Goal: Task Accomplishment & Management: Complete application form

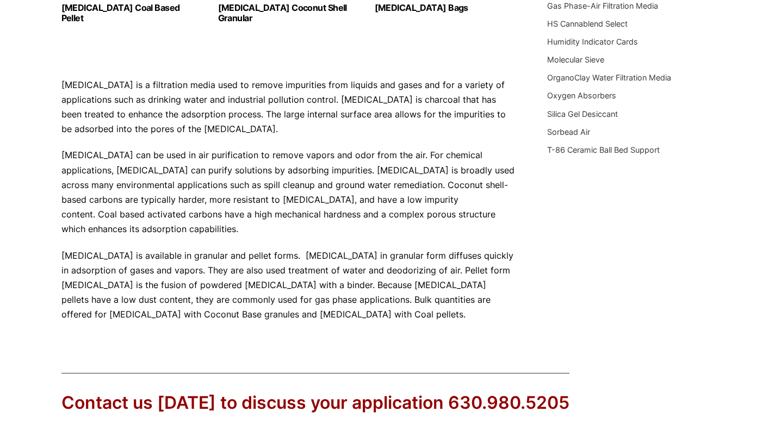
scroll to position [492, 0]
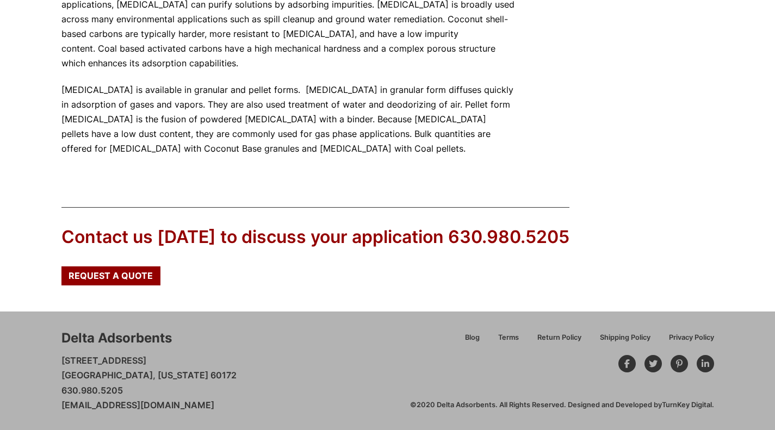
click at [108, 275] on span "Request a Quote" at bounding box center [111, 275] width 84 height 9
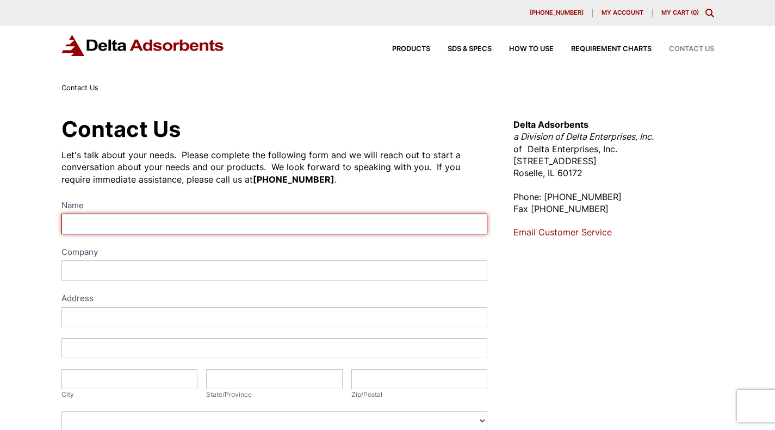
click at [91, 219] on input "Name" at bounding box center [274, 224] width 426 height 20
type input "[PERSON_NAME]"
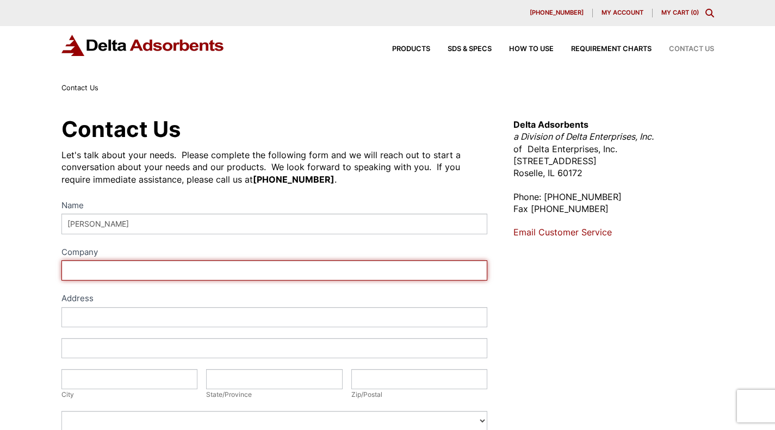
type input "Topair Ind,"
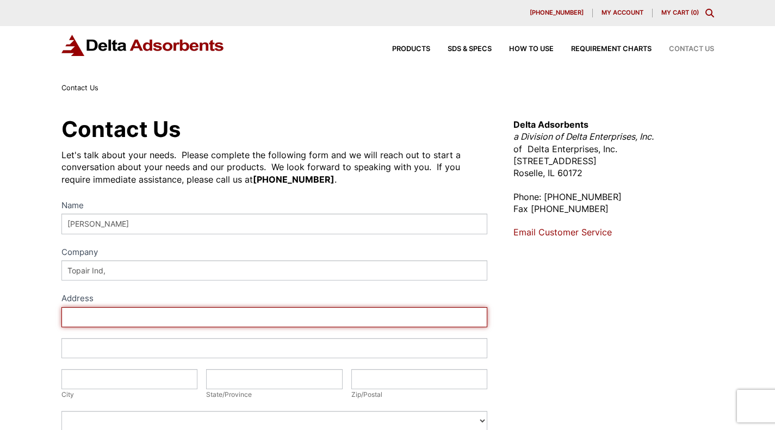
type input "4M, [STREET_ADDRESS]"
type input "Northyork"
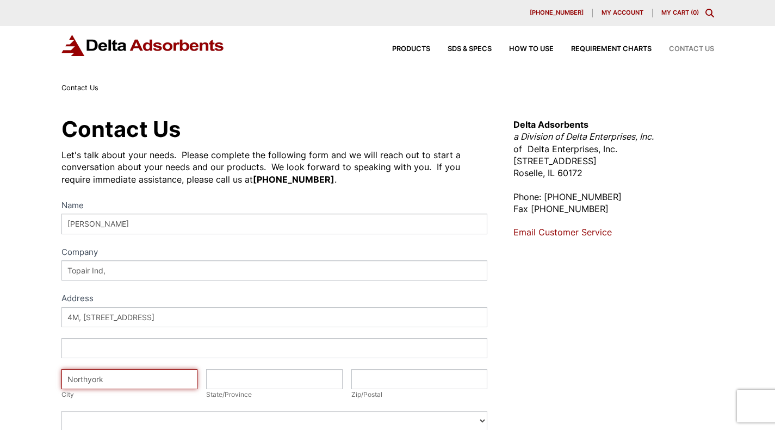
type input "[GEOGRAPHIC_DATA]"
type input "M2N 0A9"
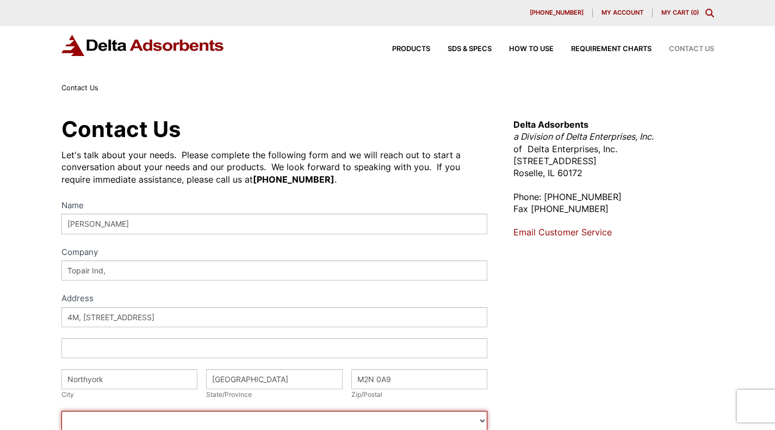
select select "[GEOGRAPHIC_DATA]"
type input "6472343974"
type input "[EMAIL_ADDRESS][DOMAIN_NAME]"
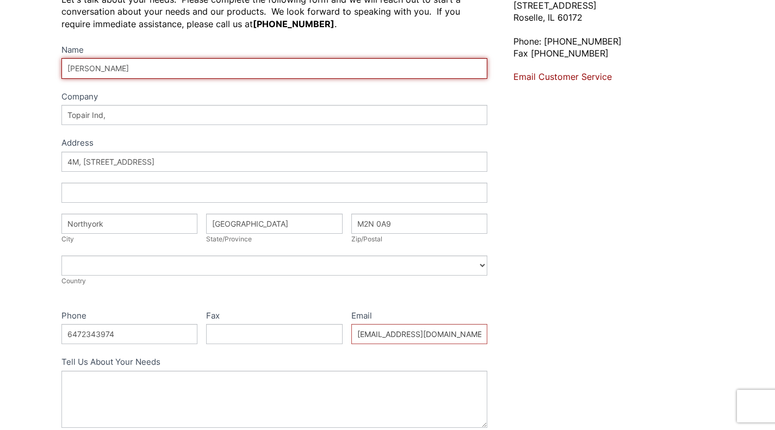
scroll to position [218, 0]
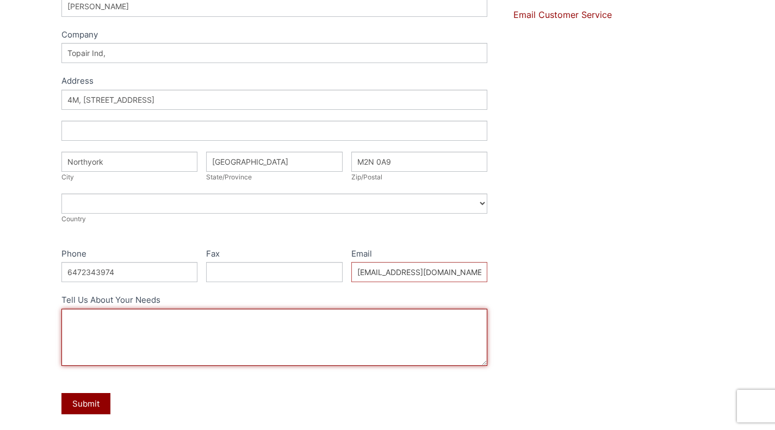
click at [165, 324] on textarea "Tell Us About Your Needs" at bounding box center [274, 337] width 426 height 57
click at [116, 329] on textarea "Tell Us About Your Needs" at bounding box center [274, 337] width 426 height 57
paste textarea "[MEDICAL_DATA] Heater filter we are currently looking for a [MEDICAL_DATA]. (CA…"
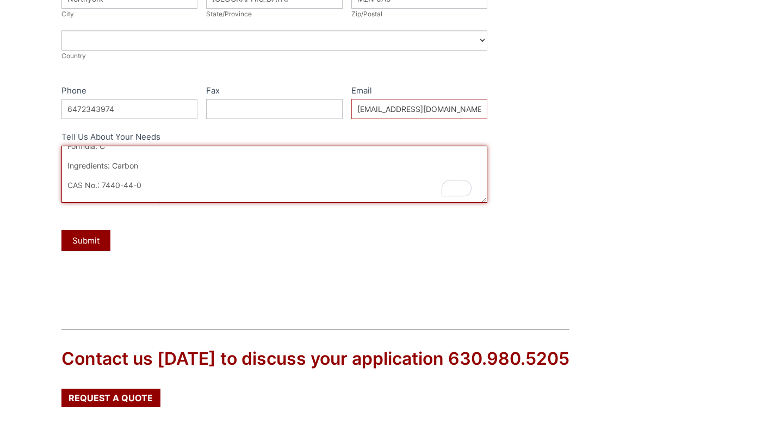
scroll to position [0, 0]
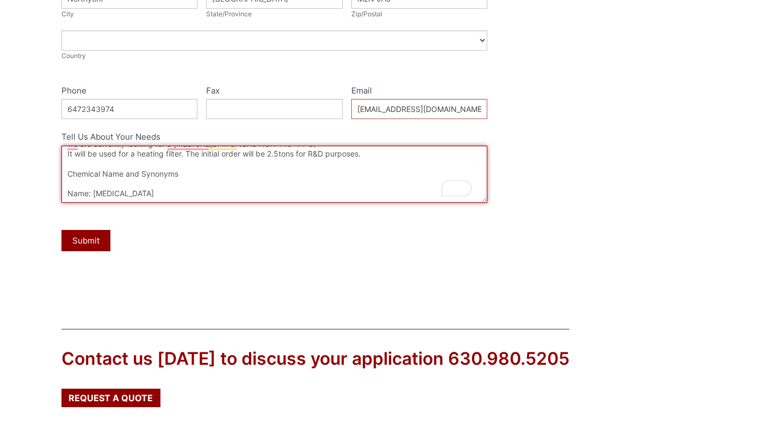
click at [388, 161] on textarea "[MEDICAL_DATA] Heater filter we are currently looking for a [MEDICAL_DATA]. (CA…" at bounding box center [274, 174] width 426 height 57
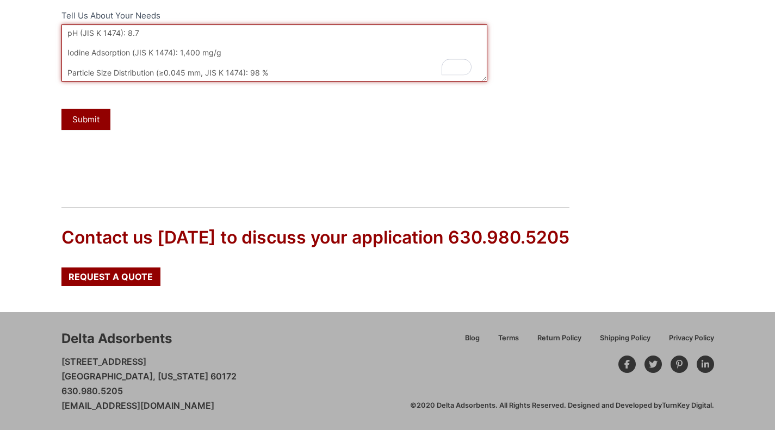
click at [275, 70] on textarea "[MEDICAL_DATA] Heater filter we are currently looking for a [MEDICAL_DATA]. (CA…" at bounding box center [274, 52] width 426 height 57
click at [201, 73] on textarea "[MEDICAL_DATA] Heater filter we are currently looking for a [MEDICAL_DATA]. (CA…" at bounding box center [274, 52] width 426 height 57
paste textarea "additional information - Production capacity : - HS Code : - Packing details : …"
click at [154, 34] on textarea "[MEDICAL_DATA] Heater filter we are currently looking for a [MEDICAL_DATA]. (CA…" at bounding box center [274, 52] width 426 height 57
click at [71, 30] on textarea "[MEDICAL_DATA] Heater filter we are currently looking for a [MEDICAL_DATA]. (CA…" at bounding box center [274, 52] width 426 height 57
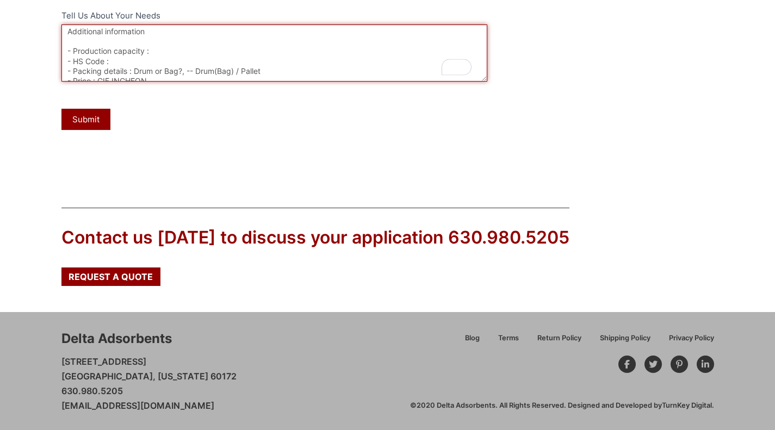
click at [166, 29] on textarea "[MEDICAL_DATA] Heater filter we are currently looking for a [MEDICAL_DATA]. (CA…" at bounding box center [274, 52] width 426 height 57
type textarea "[MEDICAL_DATA] Heater filter we are currently looking for a [MEDICAL_DATA]. (CA…"
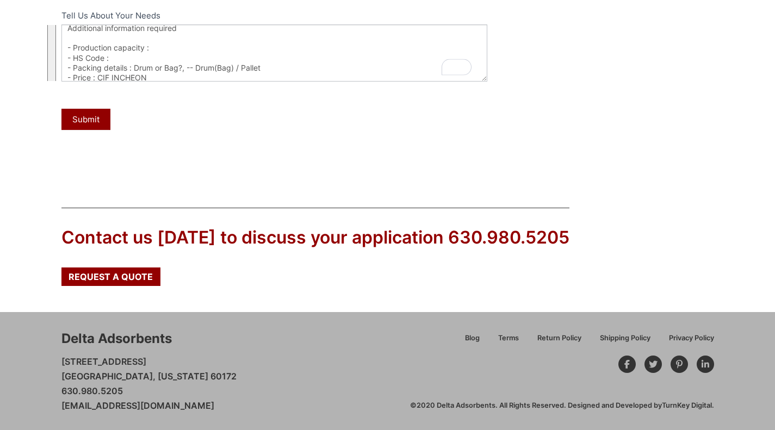
click at [99, 125] on button "Submit" at bounding box center [85, 119] width 49 height 21
